Goal: Information Seeking & Learning: Learn about a topic

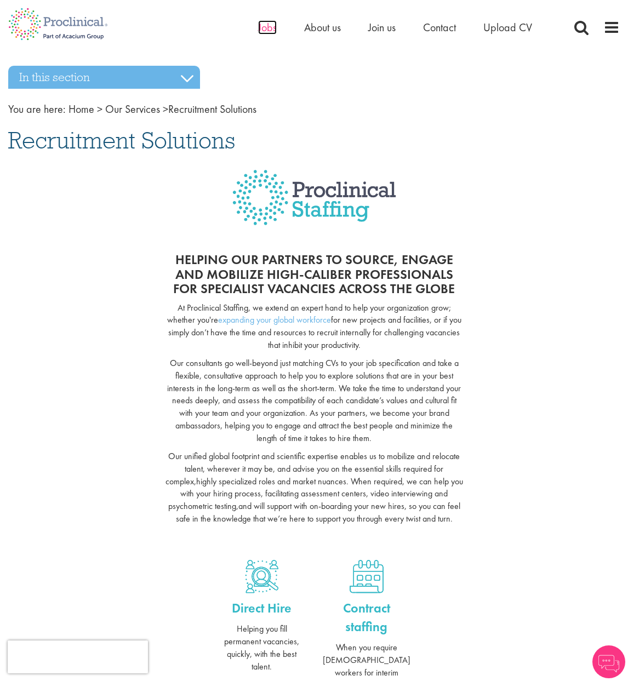
click at [262, 27] on span "Jobs" at bounding box center [267, 27] width 19 height 14
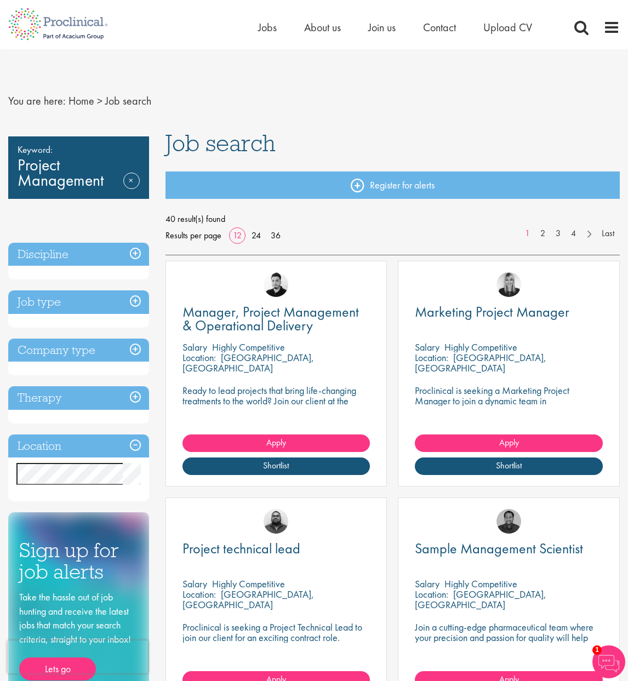
click at [137, 252] on h3 "Discipline" at bounding box center [78, 255] width 141 height 24
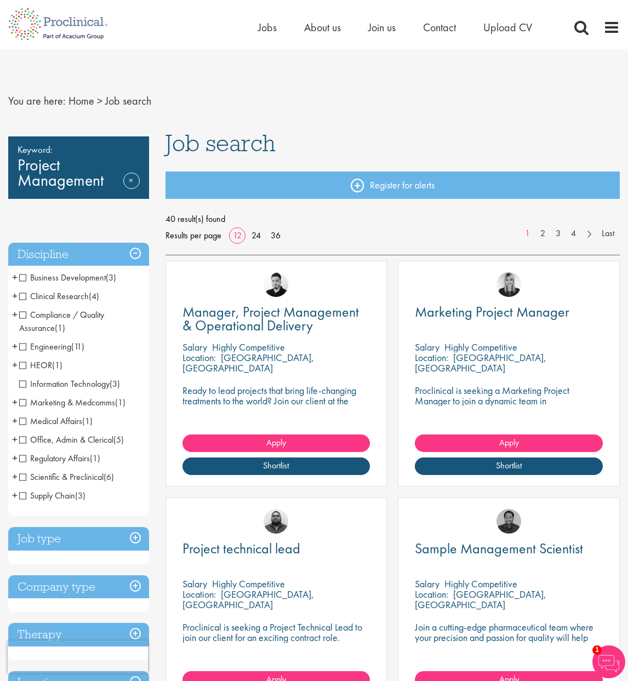
click at [24, 402] on span "Marketing & Medcomms" at bounding box center [67, 403] width 96 height 12
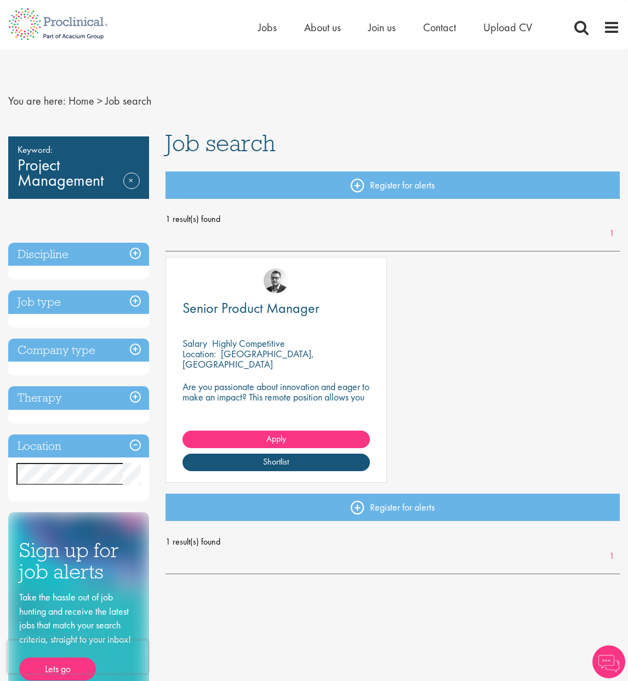
click at [132, 299] on h3 "Job type" at bounding box center [78, 302] width 141 height 24
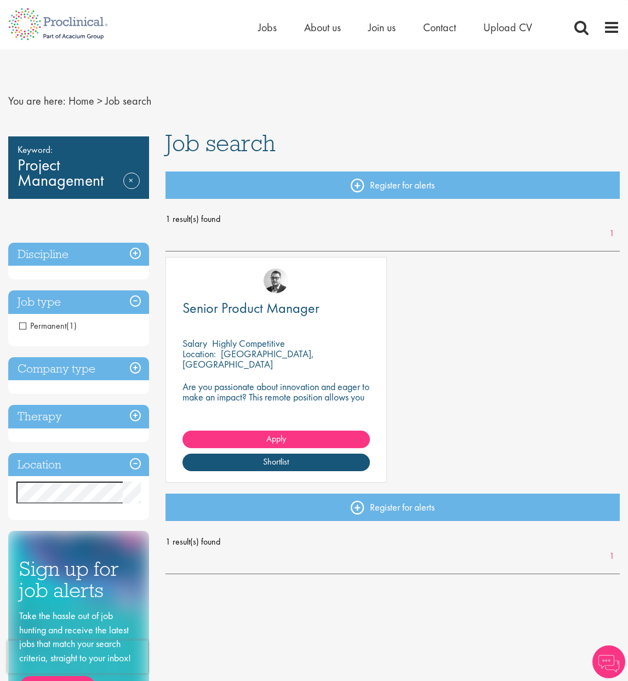
click at [132, 251] on h3 "Discipline" at bounding box center [78, 255] width 141 height 24
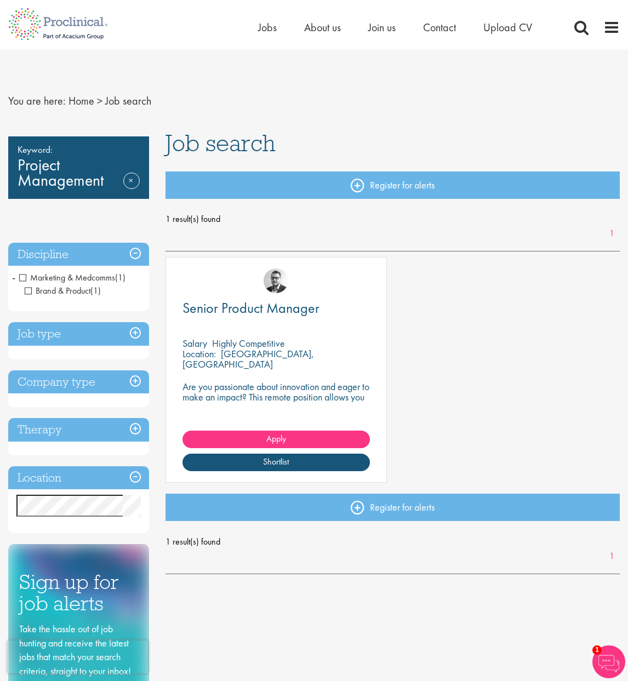
click at [14, 278] on span "-" at bounding box center [13, 277] width 3 height 16
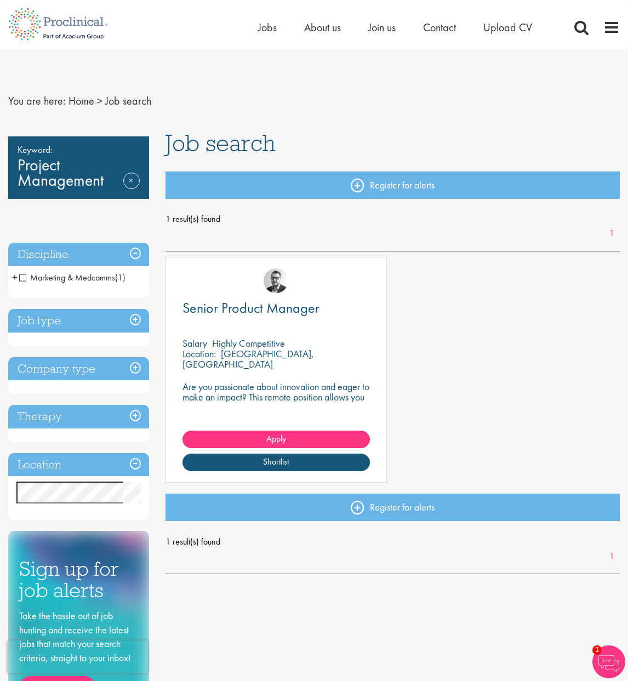
click at [71, 254] on h3 "Discipline" at bounding box center [78, 255] width 141 height 24
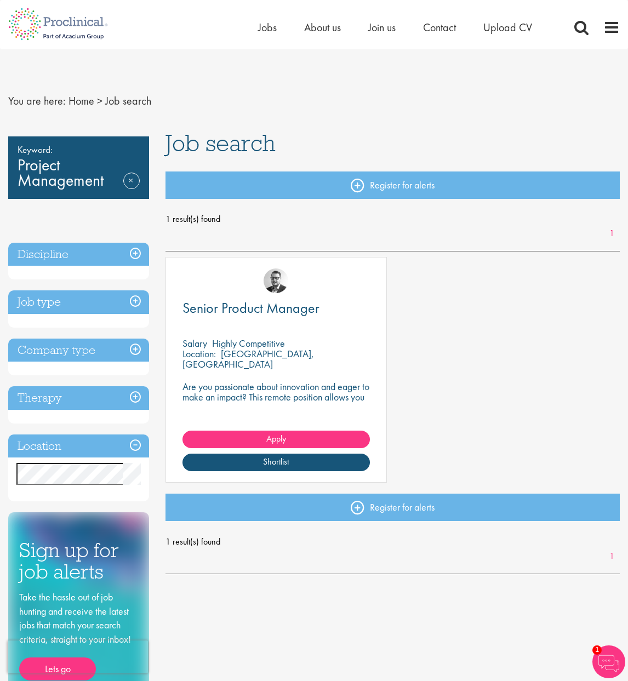
click at [71, 254] on h3 "Discipline" at bounding box center [78, 255] width 141 height 24
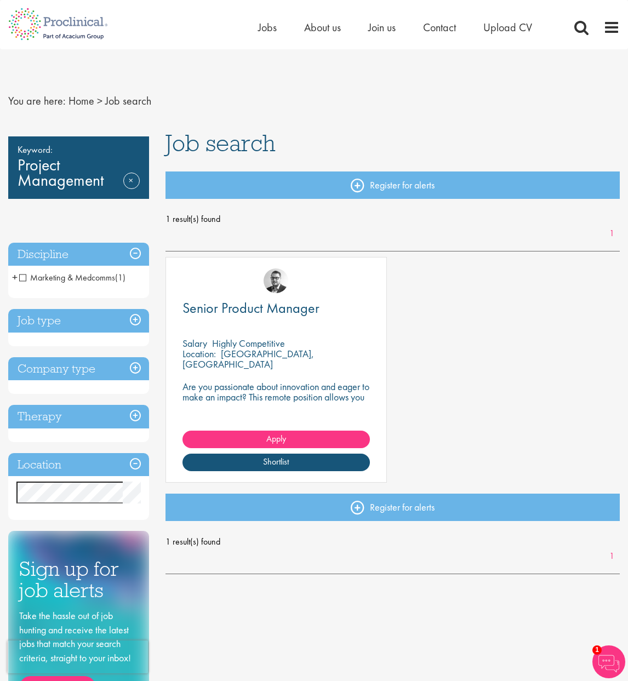
click at [133, 253] on h3 "Discipline" at bounding box center [78, 255] width 141 height 24
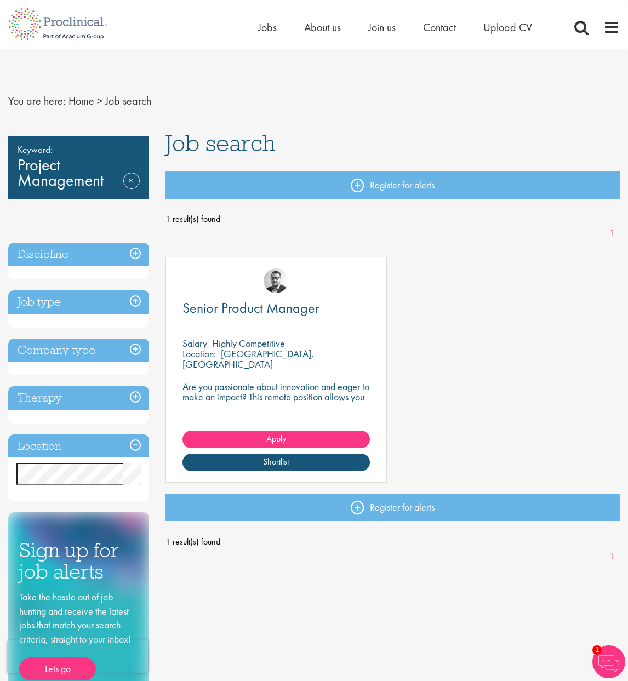
click at [133, 253] on h3 "Discipline" at bounding box center [78, 255] width 141 height 24
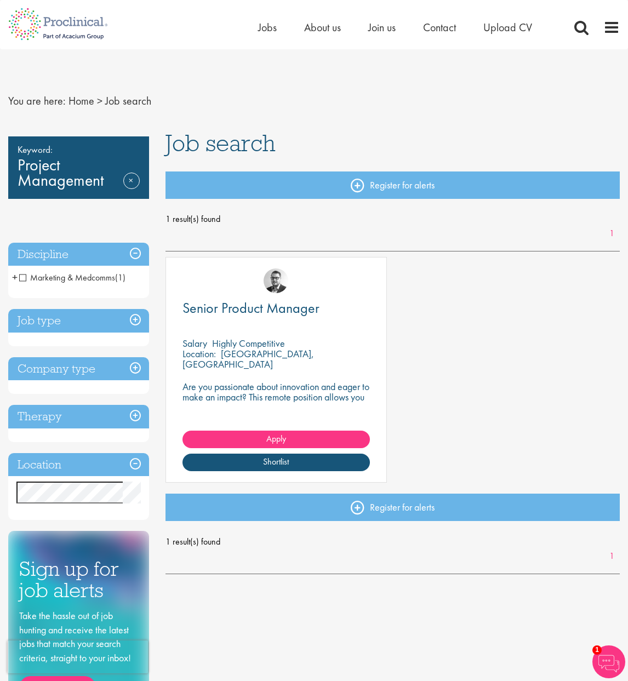
click at [20, 275] on span "Marketing & Medcomms" at bounding box center [67, 278] width 96 height 12
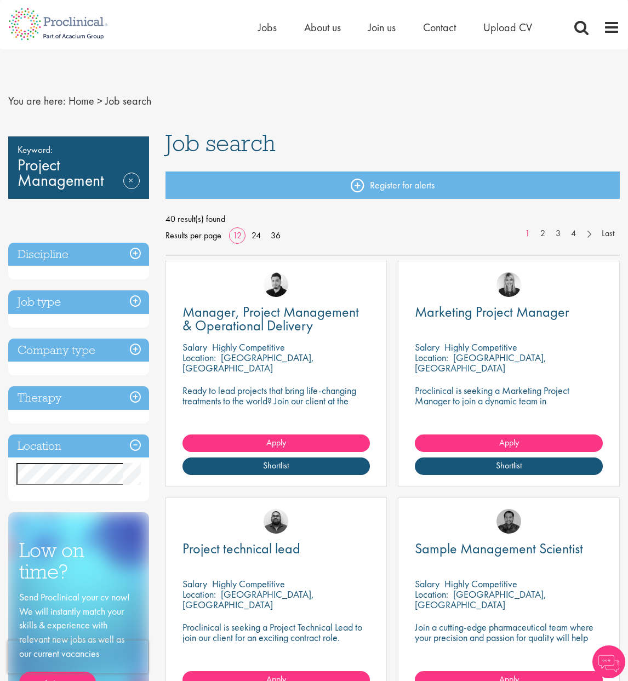
click at [138, 253] on h3 "Discipline" at bounding box center [78, 255] width 141 height 24
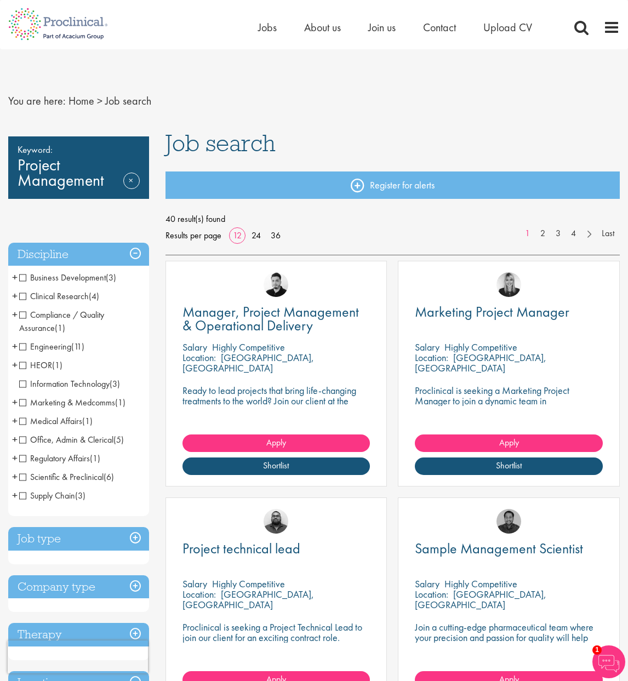
click at [23, 402] on span "Marketing & Medcomms" at bounding box center [67, 403] width 96 height 12
